Goal: Communication & Community: Answer question/provide support

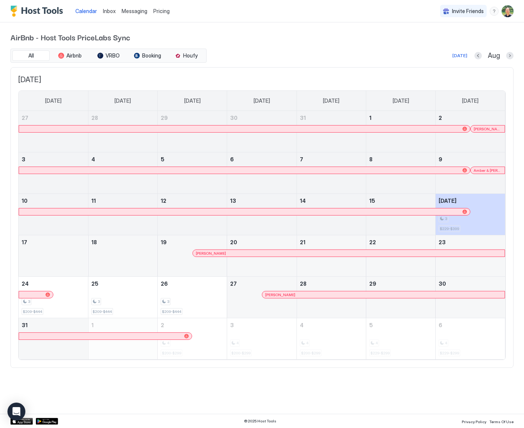
click at [136, 11] on span "Messaging" at bounding box center [135, 11] width 26 height 6
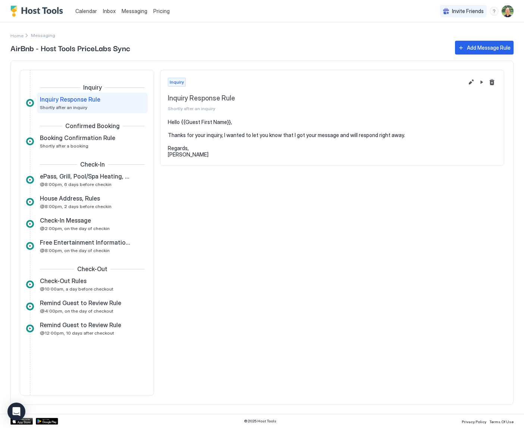
click at [108, 12] on span "Inbox" at bounding box center [109, 11] width 13 height 6
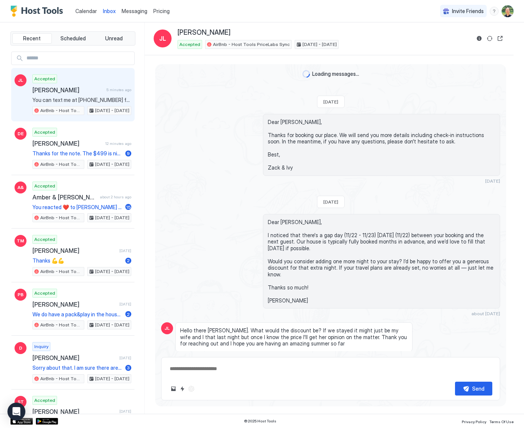
scroll to position [350, 0]
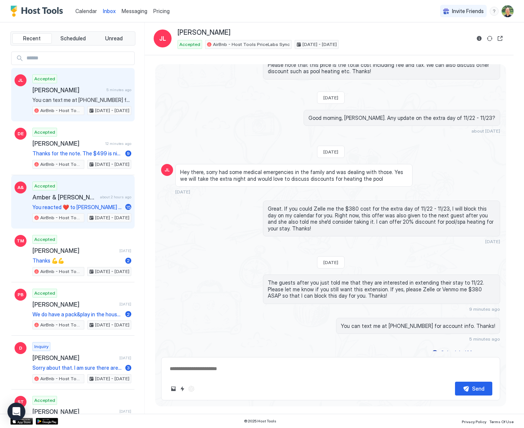
click at [91, 196] on span "Amber & Jeff Tham" at bounding box center [64, 196] width 65 height 7
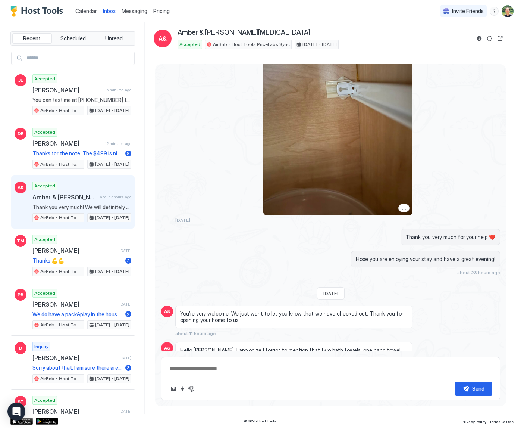
scroll to position [1430, 0]
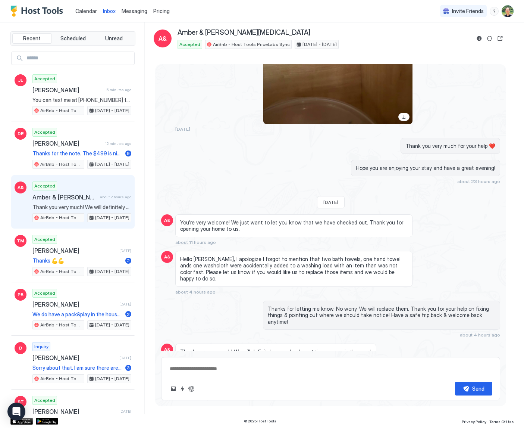
click at [483, 375] on div "Scheduled Messages" at bounding box center [466, 379] width 51 height 8
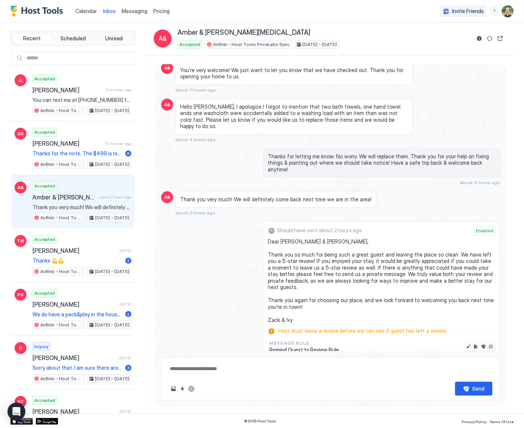
scroll to position [1587, 0]
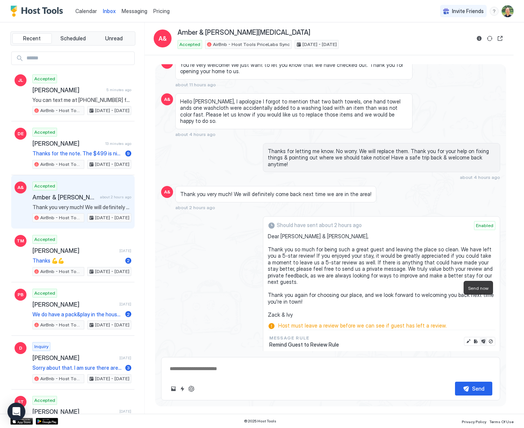
click at [480, 337] on button "Send now" at bounding box center [483, 340] width 7 height 7
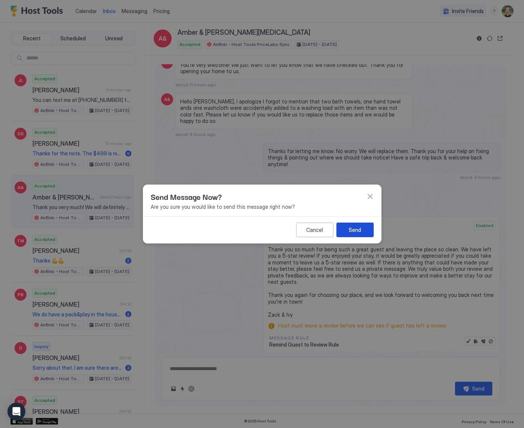
click at [355, 231] on div "Send" at bounding box center [355, 230] width 12 height 8
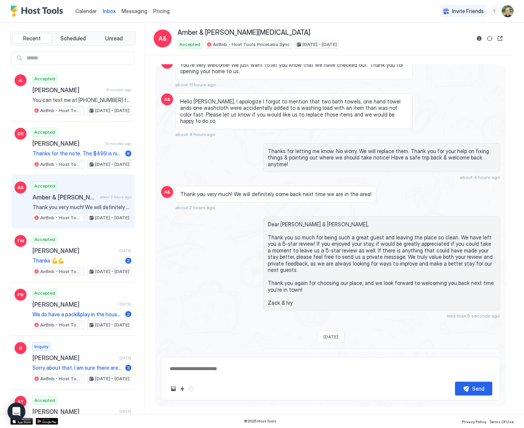
scroll to position [1552, 0]
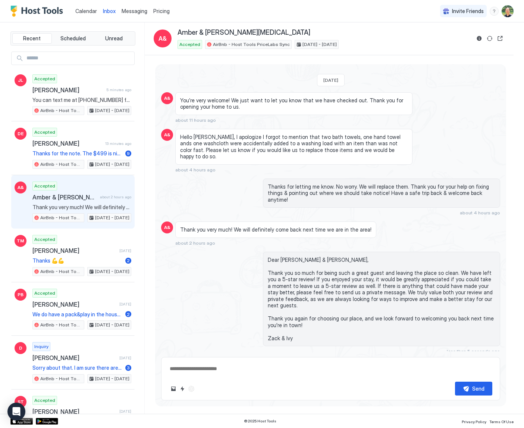
click at [213, 259] on div "Dear Amber & Jeff, Thank you so much for being such a great guest and leaving t…" at bounding box center [330, 303] width 339 height 103
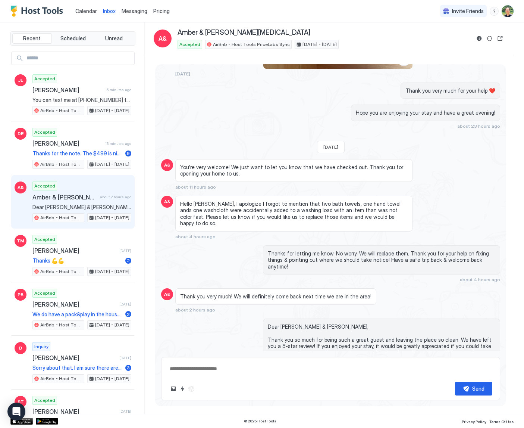
scroll to position [1347, 0]
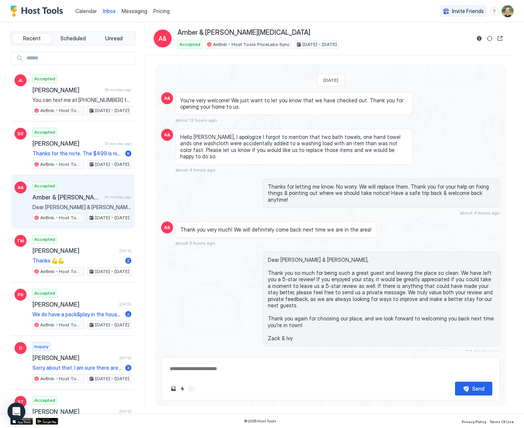
type textarea "*"
